Goal: Find specific page/section: Find specific page/section

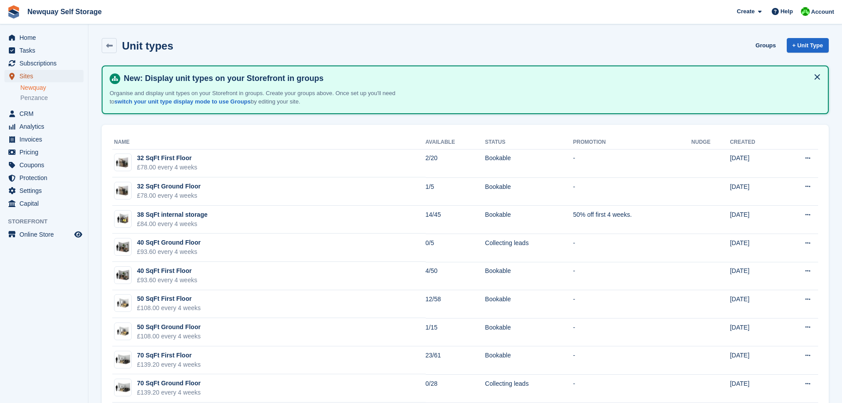
click at [30, 78] on span "Sites" at bounding box center [45, 76] width 53 height 12
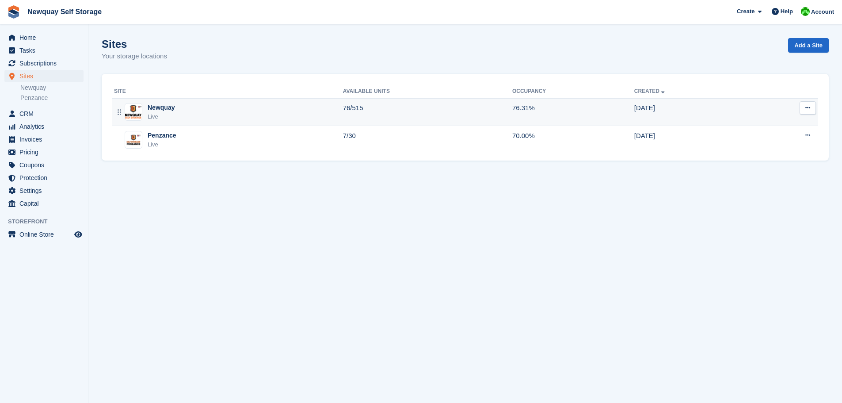
click at [165, 111] on div "Newquay" at bounding box center [161, 107] width 27 height 9
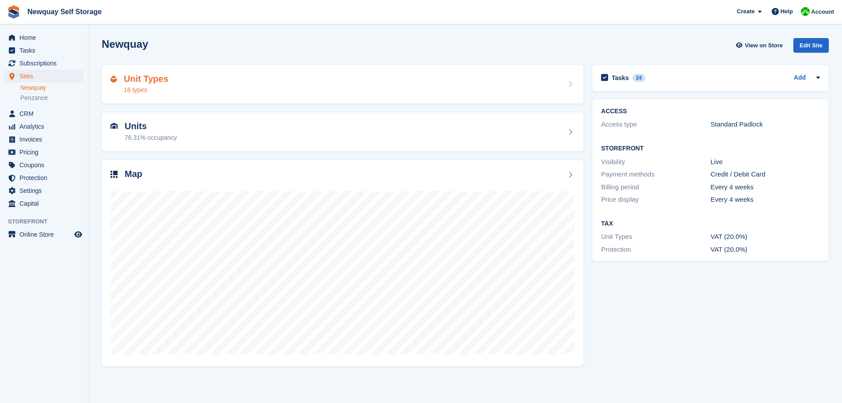
click at [138, 91] on div "16 types" at bounding box center [146, 89] width 45 height 9
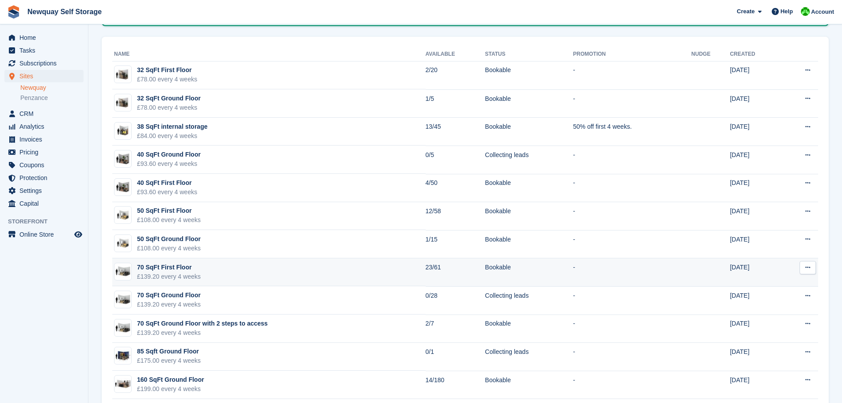
scroll to position [88, 0]
